Goal: Task Accomplishment & Management: Complete application form

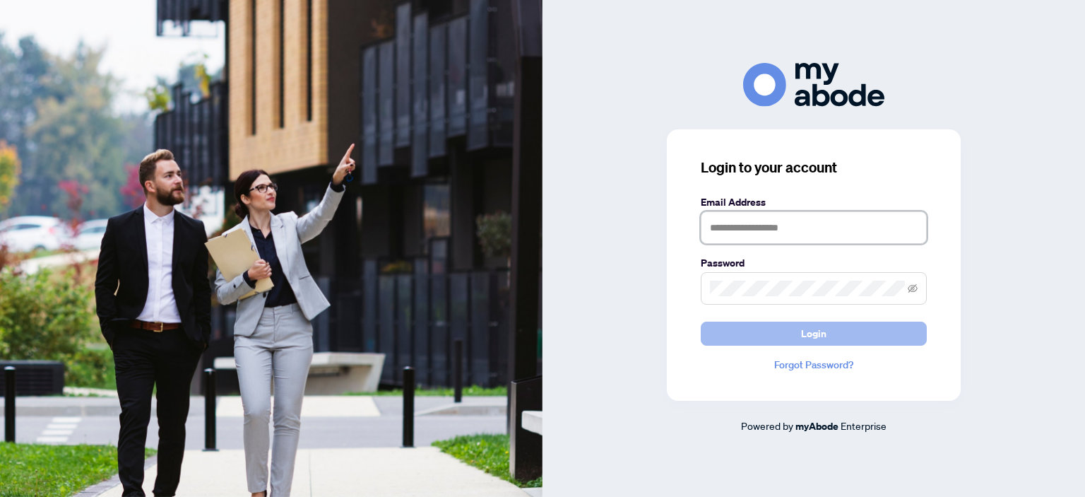
type input "**********"
click at [819, 334] on span "Login" at bounding box center [813, 333] width 25 height 23
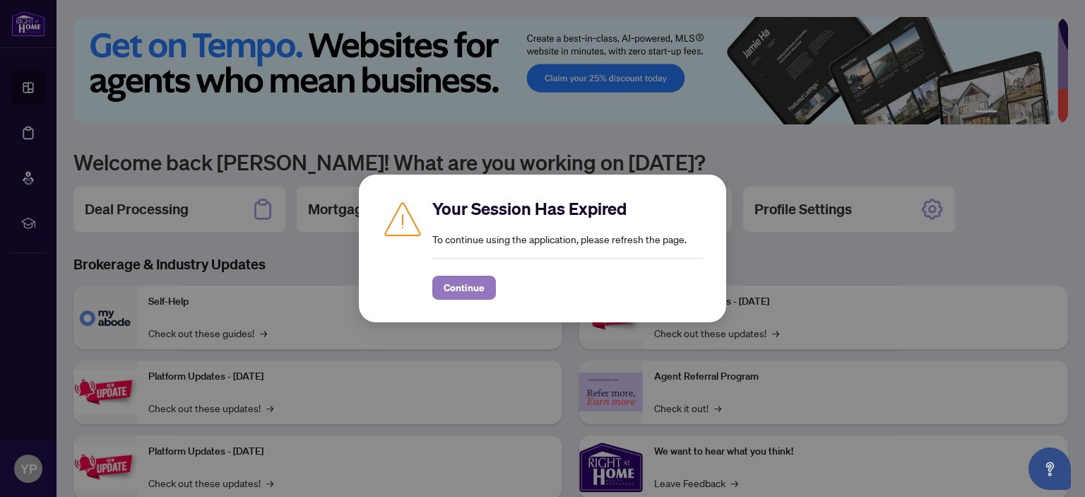
click at [460, 290] on span "Continue" at bounding box center [464, 287] width 41 height 23
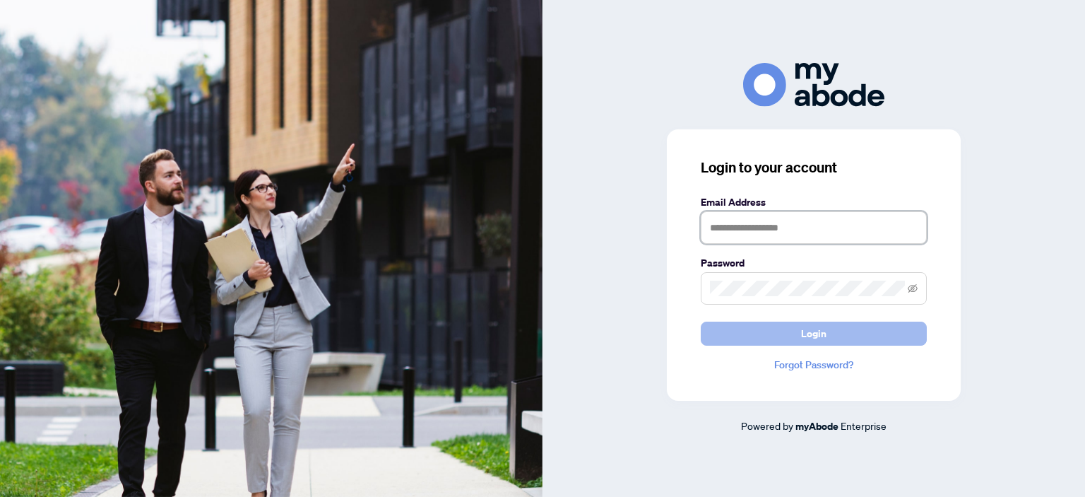
type input "**********"
click at [827, 333] on button "Login" at bounding box center [814, 333] width 226 height 24
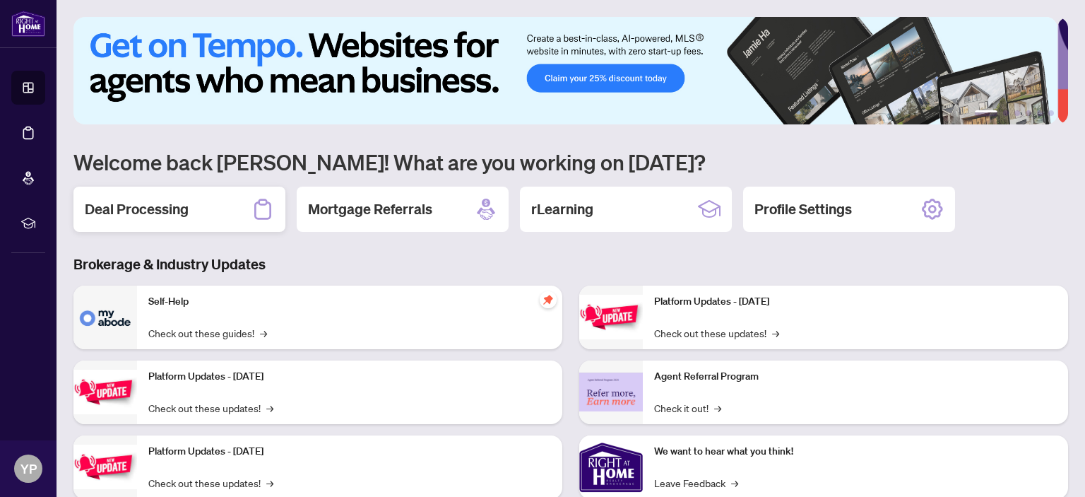
click at [170, 213] on h2 "Deal Processing" at bounding box center [137, 209] width 104 height 20
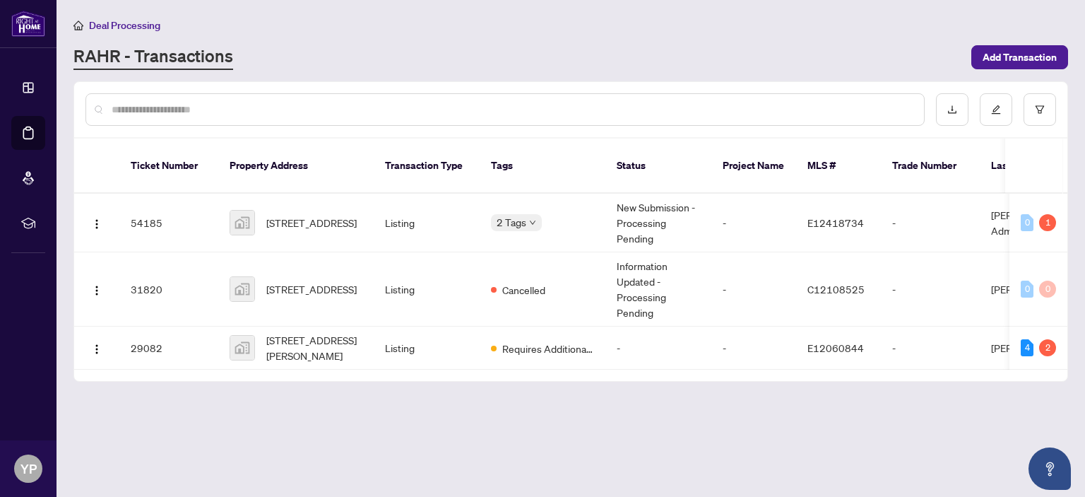
click at [294, 215] on span "700 Hillcrest Rd, Pickering, ON, Canada" at bounding box center [311, 223] width 90 height 16
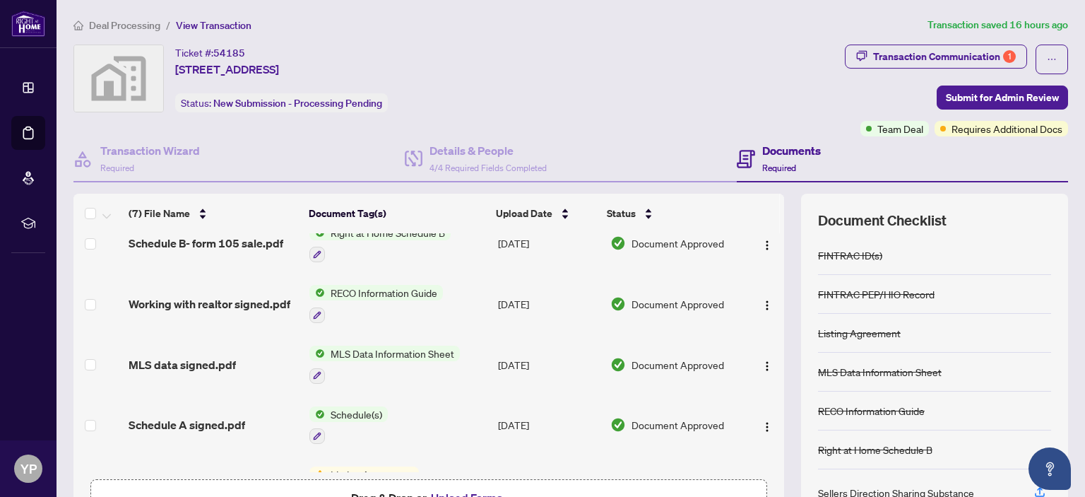
scroll to position [182, 0]
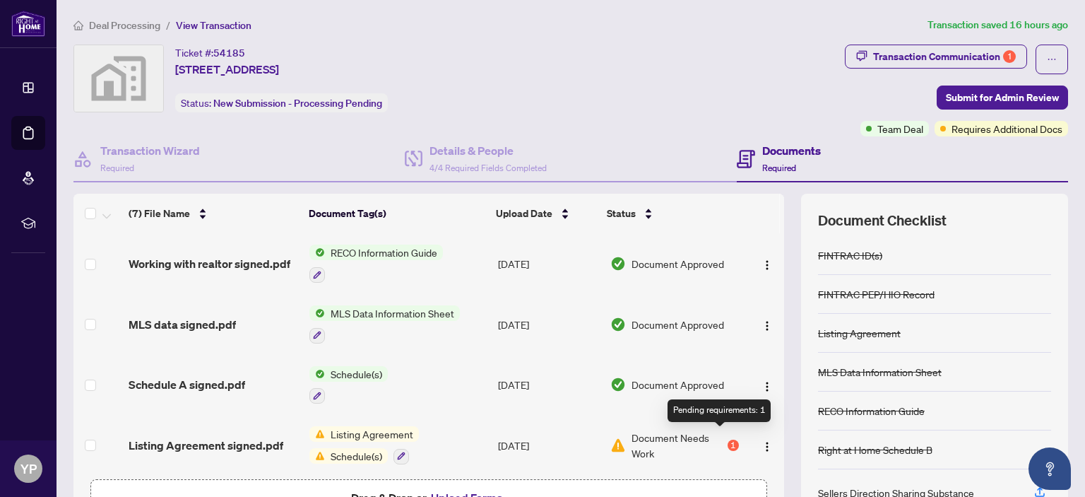
click at [728, 439] on div "1" at bounding box center [733, 444] width 11 height 11
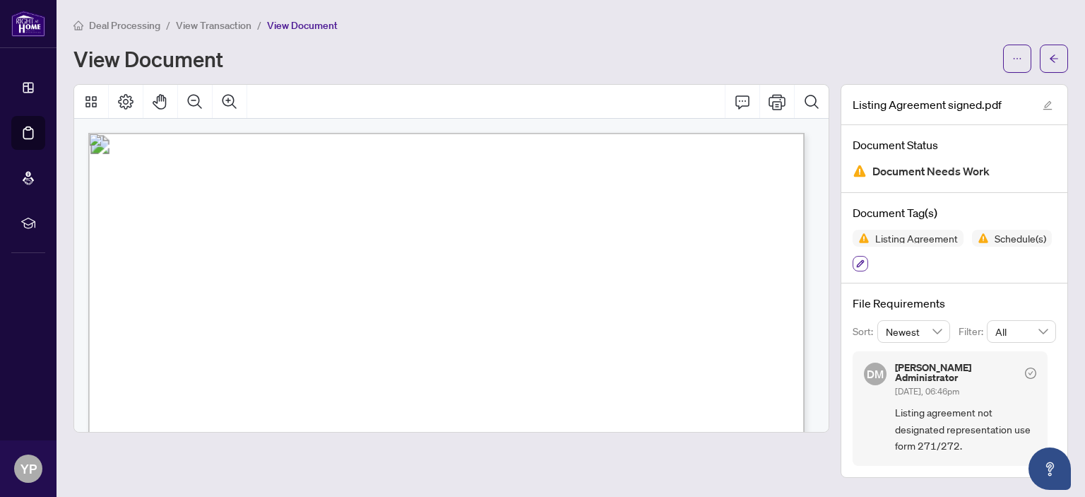
click at [862, 259] on icon "button" at bounding box center [860, 263] width 8 height 8
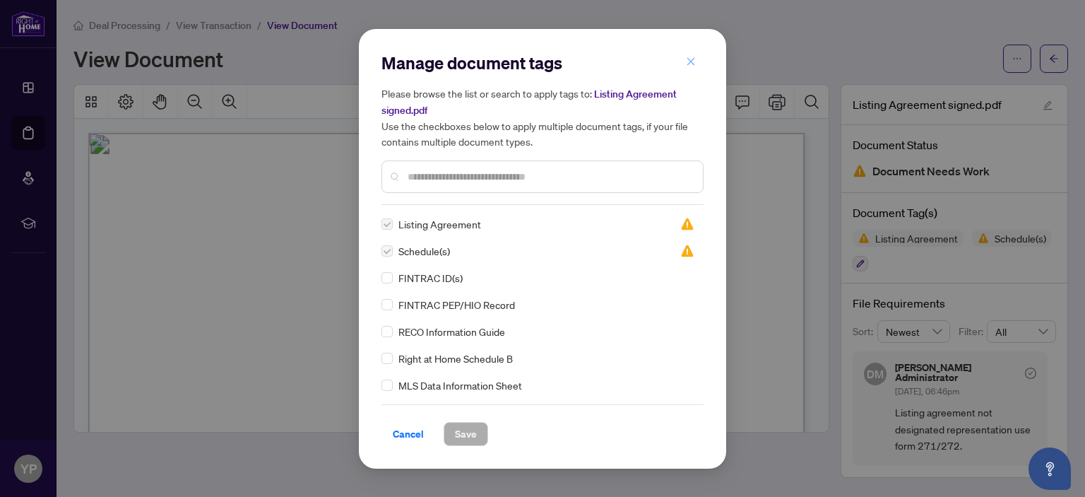
click at [687, 63] on icon "close" at bounding box center [691, 62] width 10 height 10
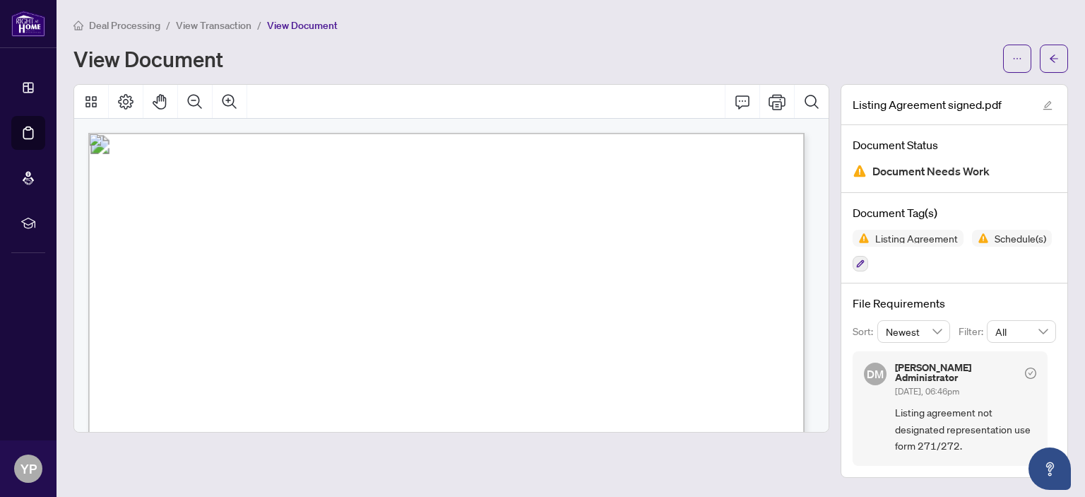
click at [216, 22] on span "View Transaction" at bounding box center [214, 25] width 76 height 13
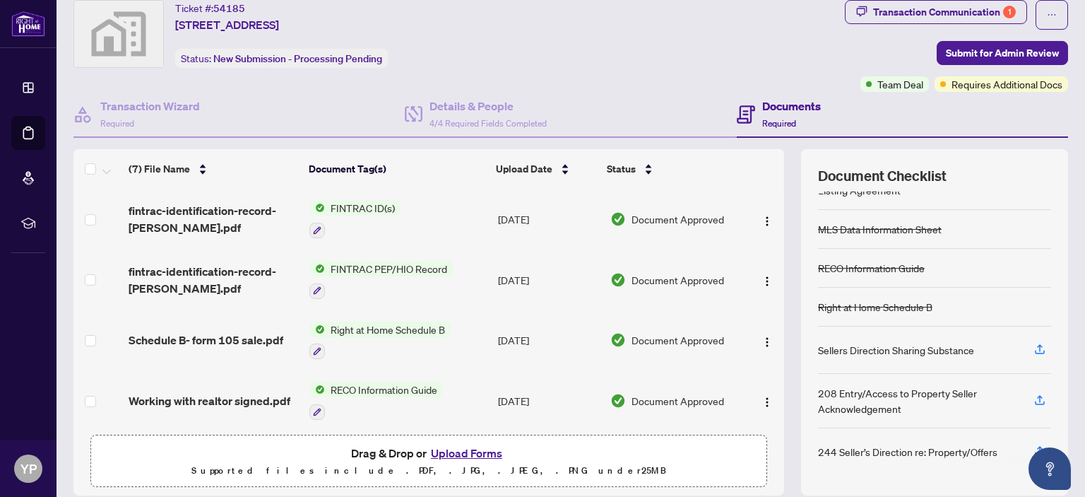
scroll to position [93, 0]
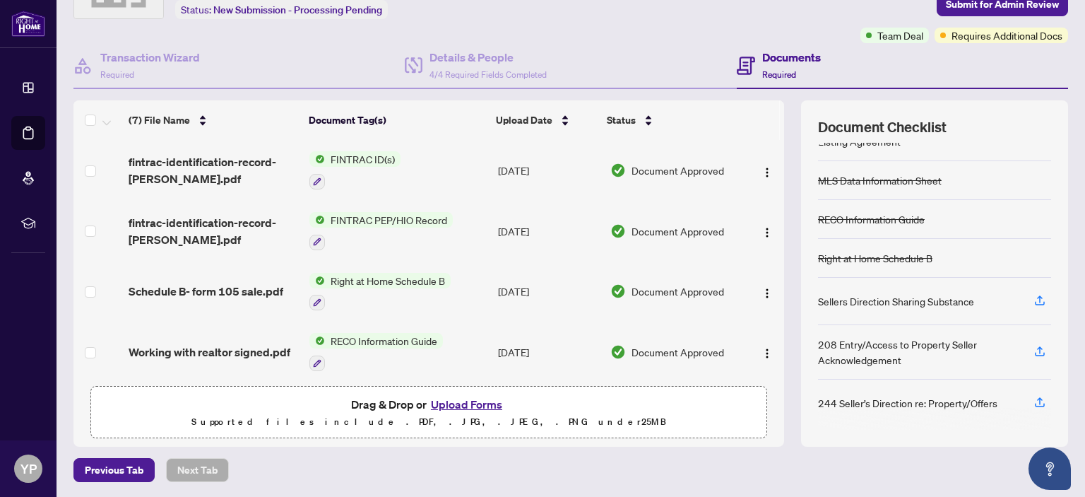
click at [463, 403] on button "Upload Forms" at bounding box center [467, 404] width 80 height 18
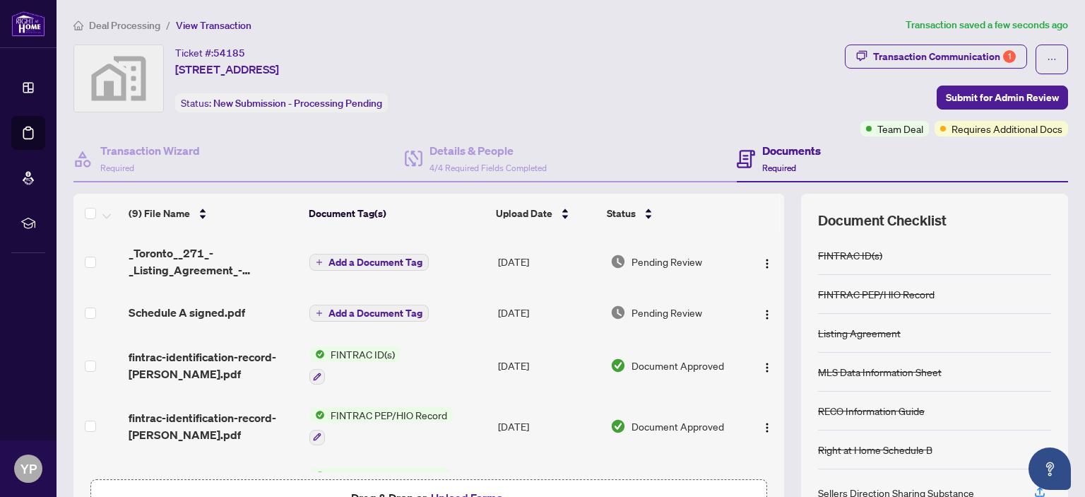
scroll to position [0, 0]
click at [1000, 95] on span "Submit for Admin Review" at bounding box center [1002, 97] width 113 height 23
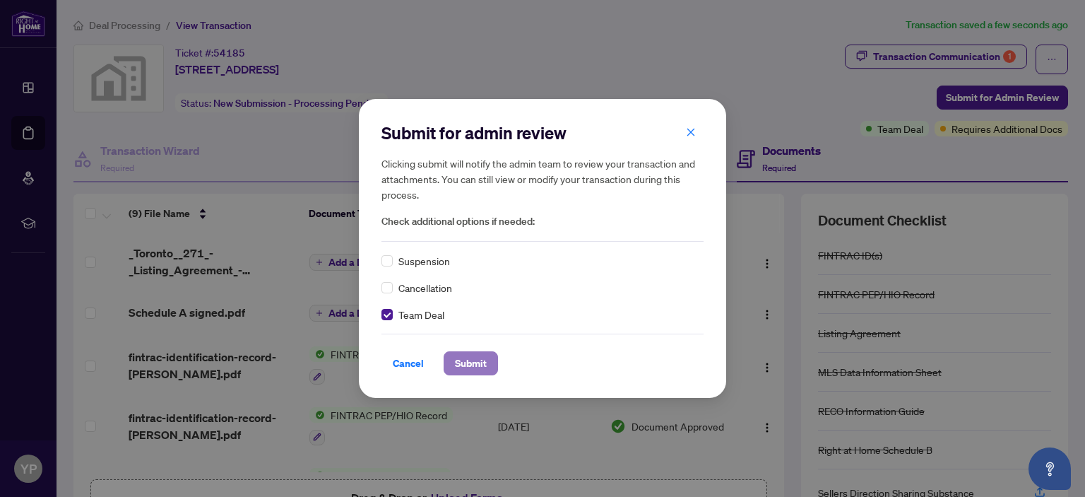
click at [477, 361] on span "Submit" at bounding box center [471, 363] width 32 height 23
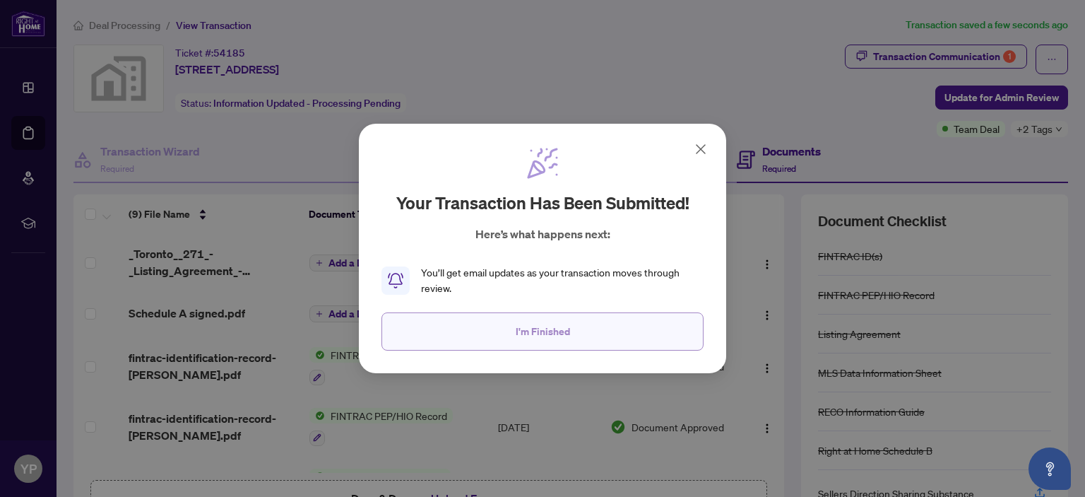
click at [553, 330] on span "I'm Finished" at bounding box center [543, 331] width 54 height 23
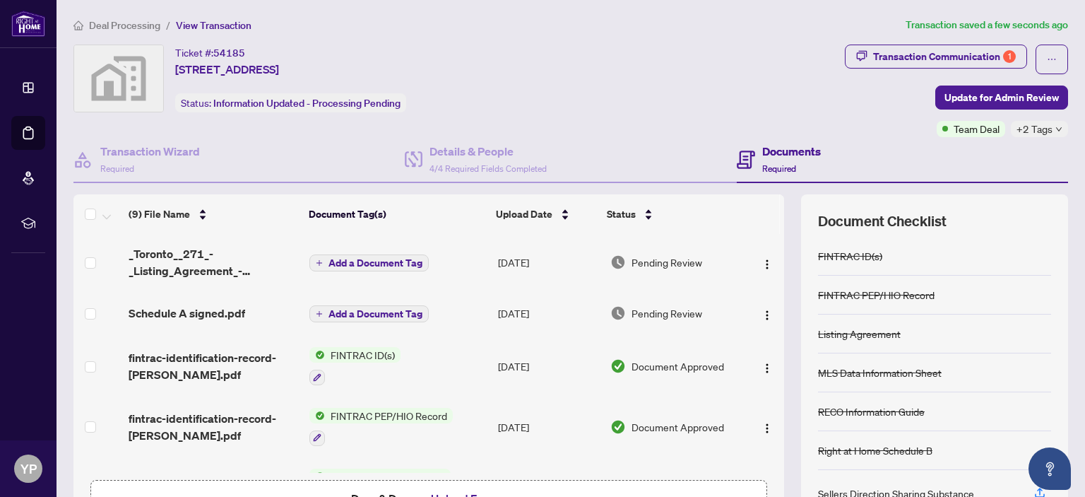
click at [373, 312] on span "Add a Document Tag" at bounding box center [376, 314] width 94 height 10
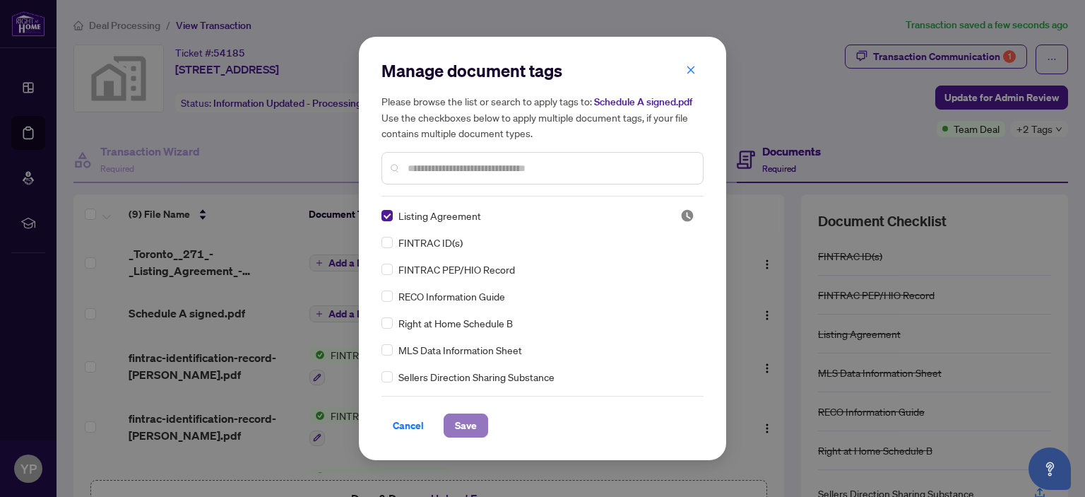
click at [465, 428] on span "Save" at bounding box center [466, 425] width 22 height 23
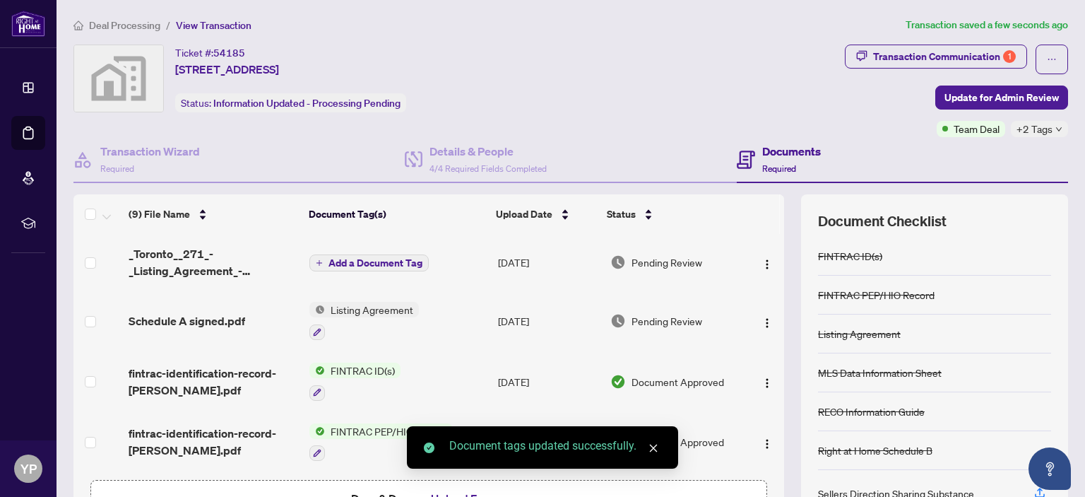
click at [371, 259] on span "Add a Document Tag" at bounding box center [376, 263] width 94 height 10
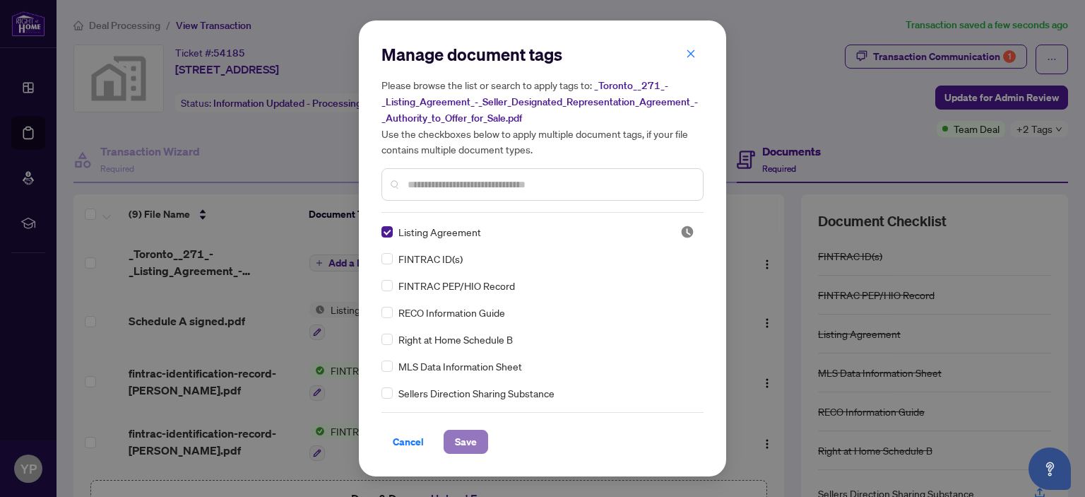
click at [464, 439] on span "Save" at bounding box center [466, 441] width 22 height 23
